Goal: Information Seeking & Learning: Learn about a topic

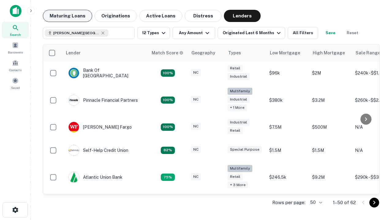
click at [66, 16] on button "Maturing Loans" at bounding box center [67, 16] width 49 height 12
